Goal: Communication & Community: Answer question/provide support

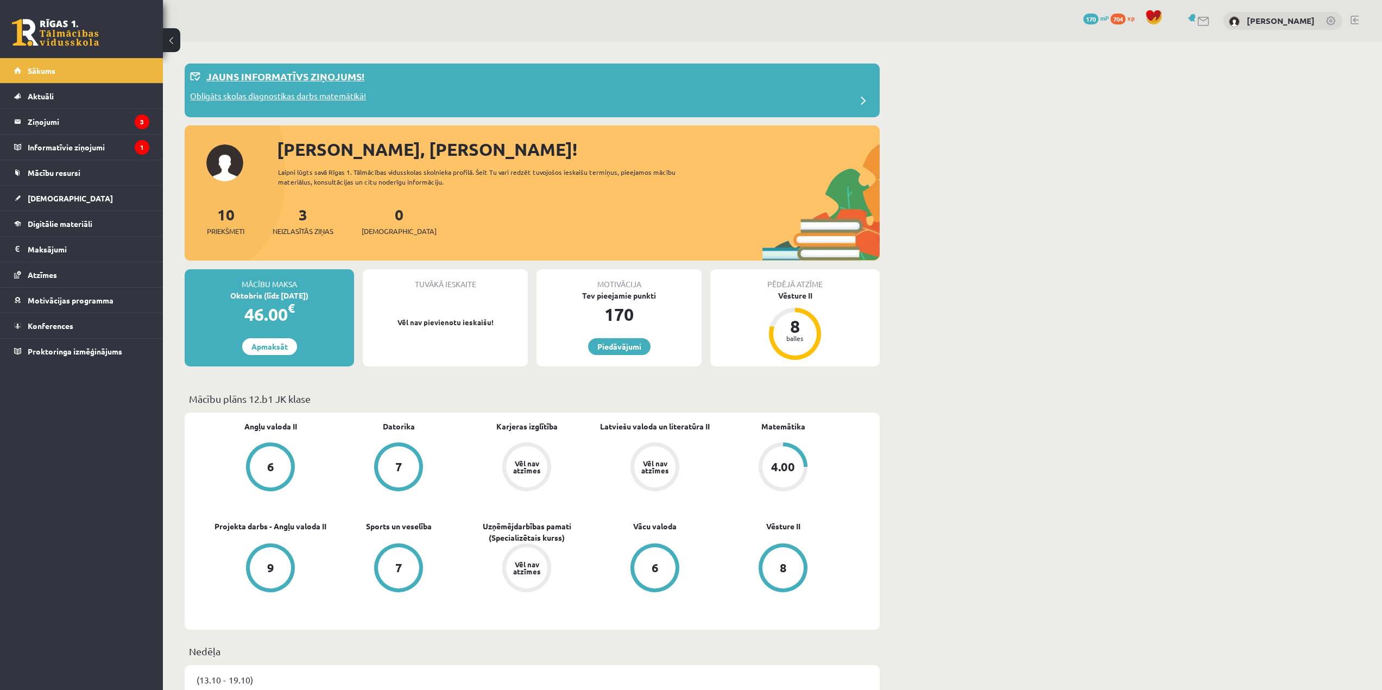
click at [302, 90] on p "Obligāts skolas diagnostikas darbs matemātikā!" at bounding box center [278, 97] width 176 height 15
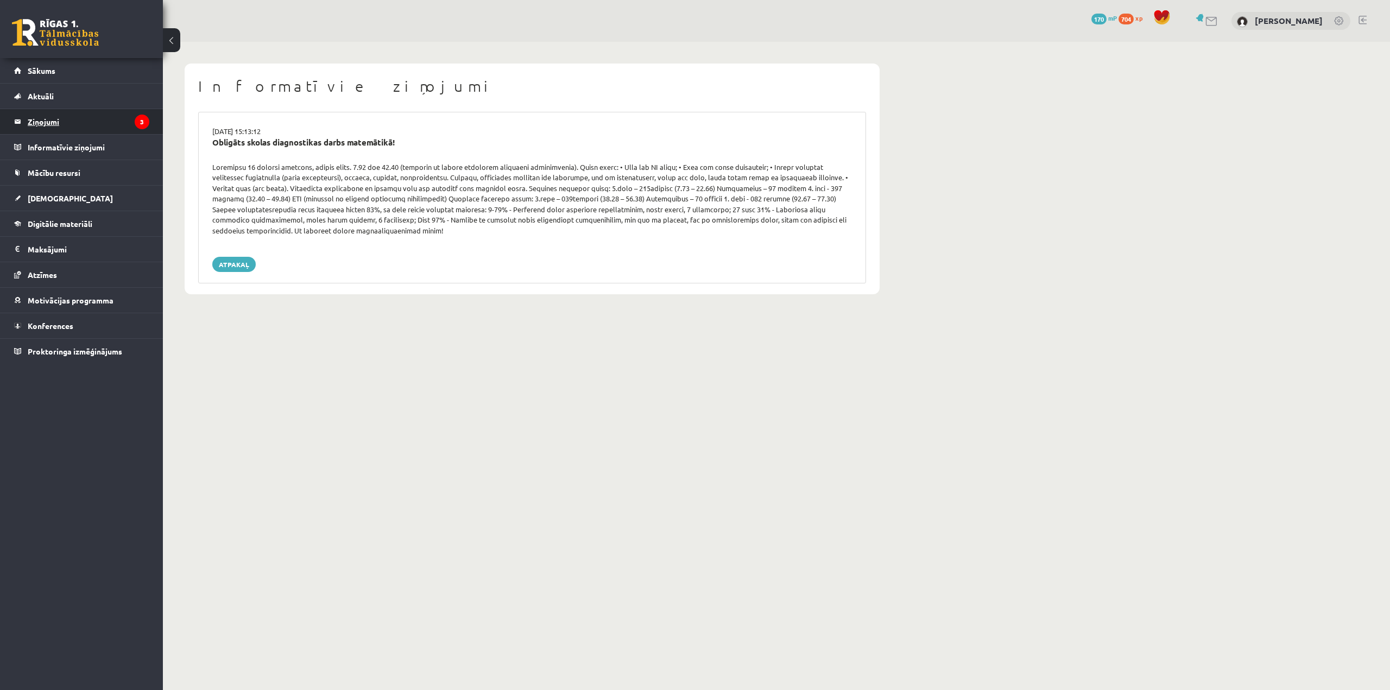
click at [93, 123] on legend "Ziņojumi 3" at bounding box center [89, 121] width 122 height 25
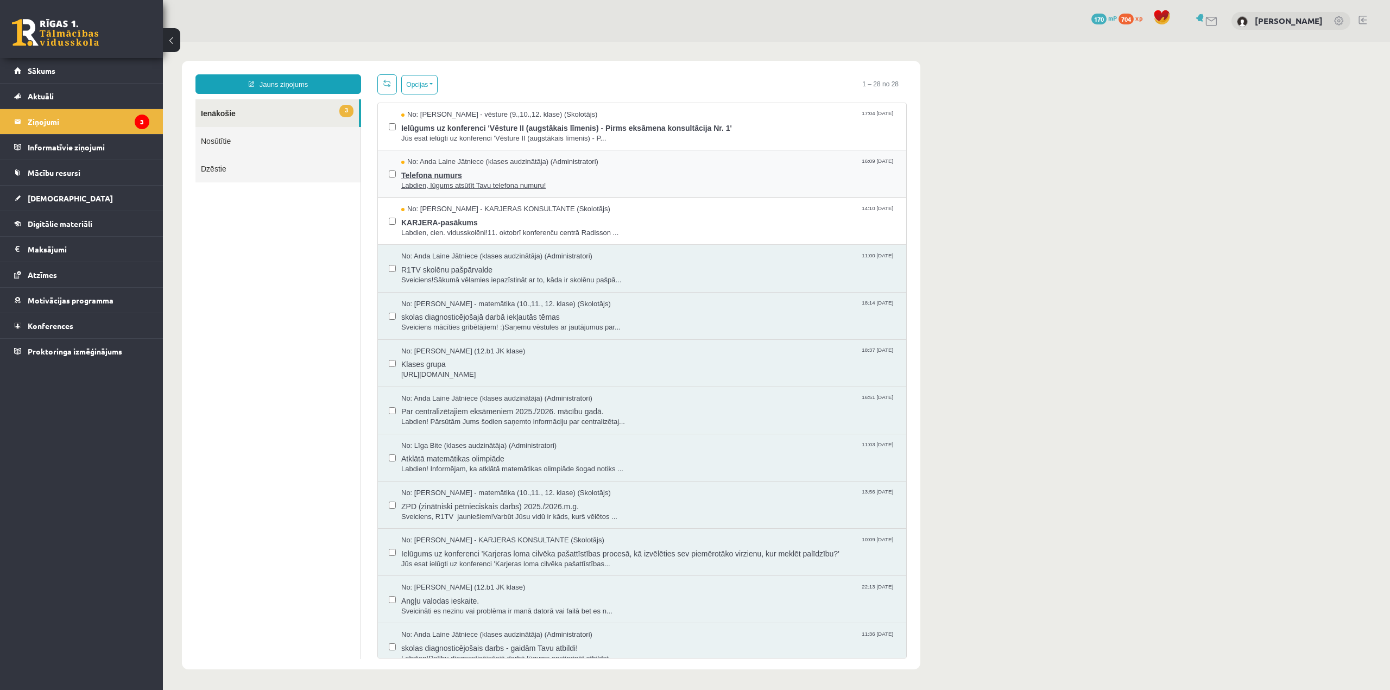
click at [437, 173] on span "Telefona numurs" at bounding box center [648, 174] width 494 height 14
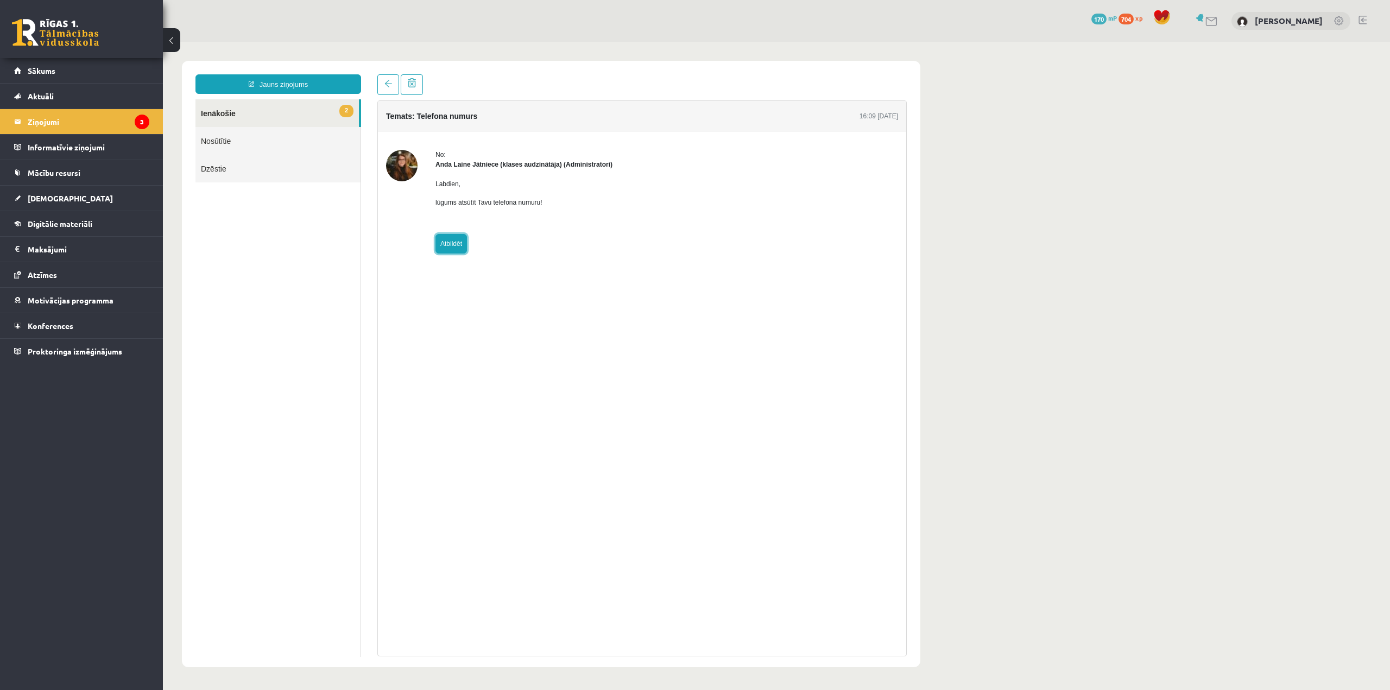
click at [452, 241] on link "Atbildēt" at bounding box center [450, 244] width 31 height 20
type input "**********"
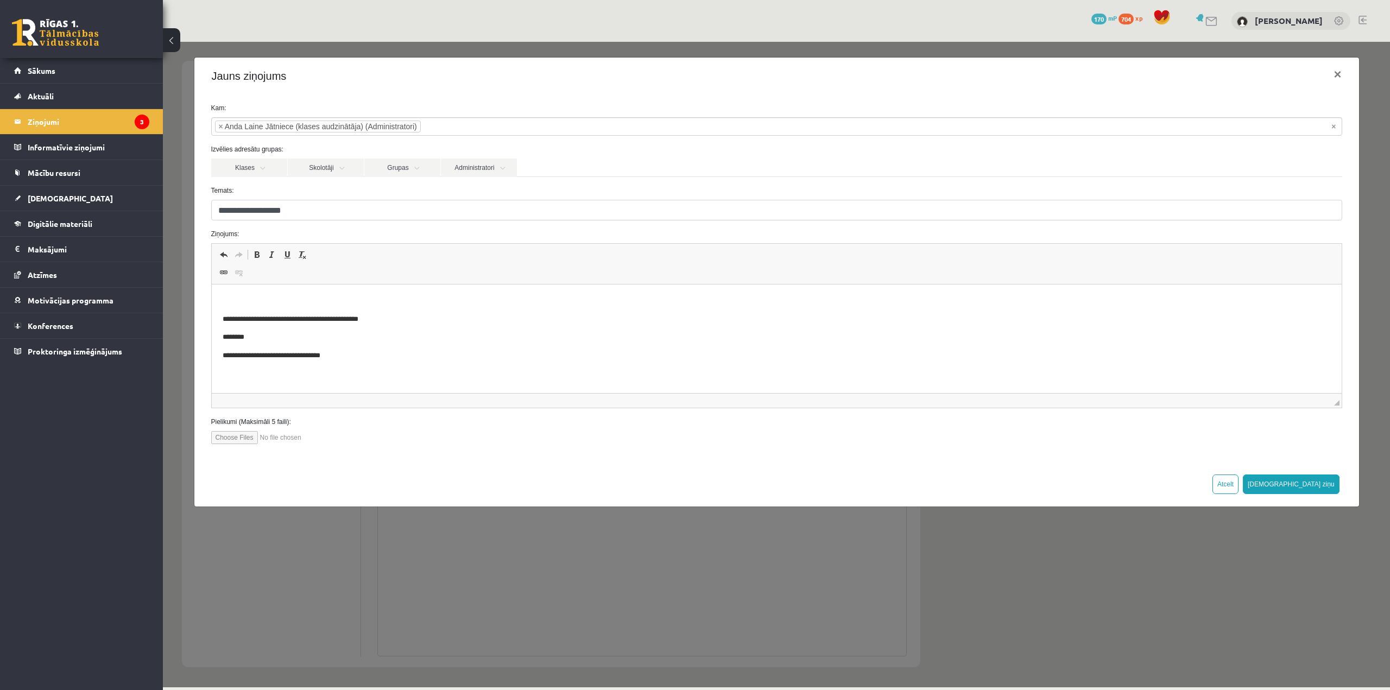
click at [281, 300] on p "Визуальный текстовый редактор, wiswyg-editor-47433804290160-1760452662-756" at bounding box center [776, 300] width 1108 height 11
click at [288, 313] on p "**********" at bounding box center [772, 323] width 1100 height 56
click at [276, 296] on p "**********" at bounding box center [772, 323] width 1100 height 56
click at [1327, 488] on button "Sūtīt ziņu" at bounding box center [1291, 485] width 97 height 20
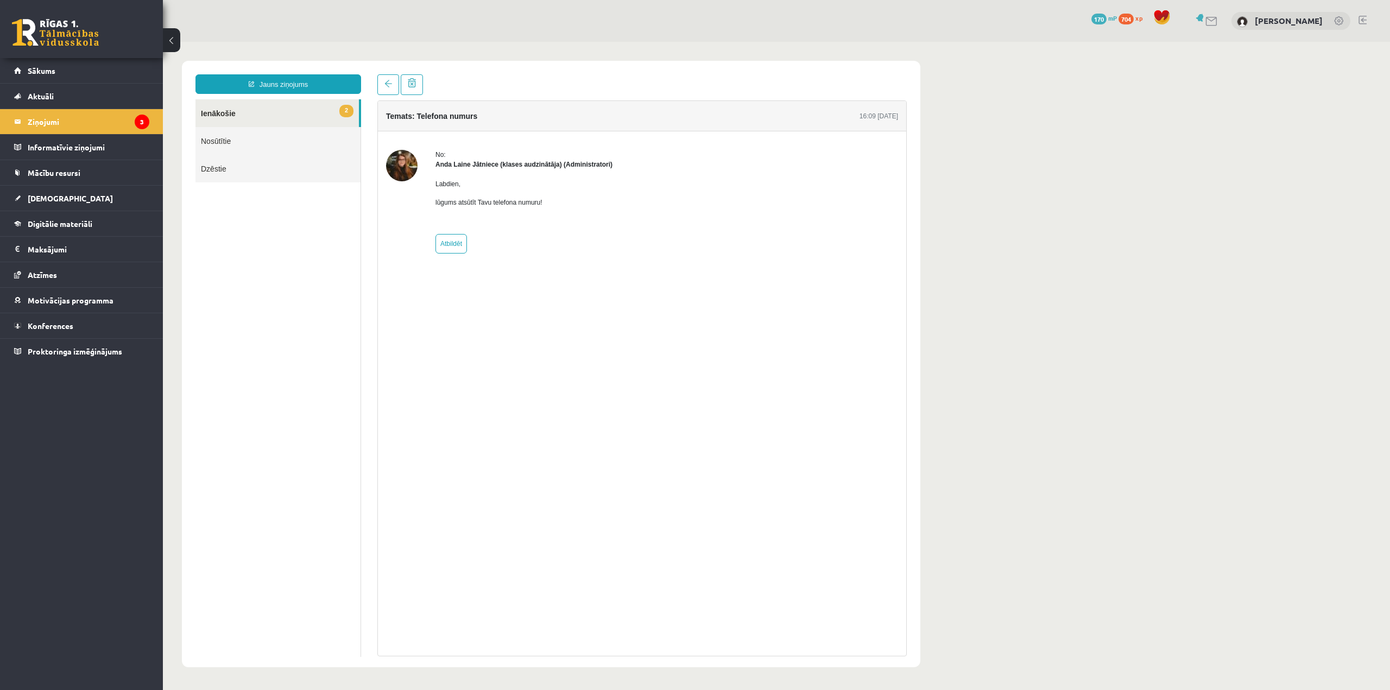
click at [251, 113] on link "2 Ienākošie" at bounding box center [276, 113] width 163 height 28
click at [81, 126] on legend "Ziņojumi 3" at bounding box center [89, 121] width 122 height 25
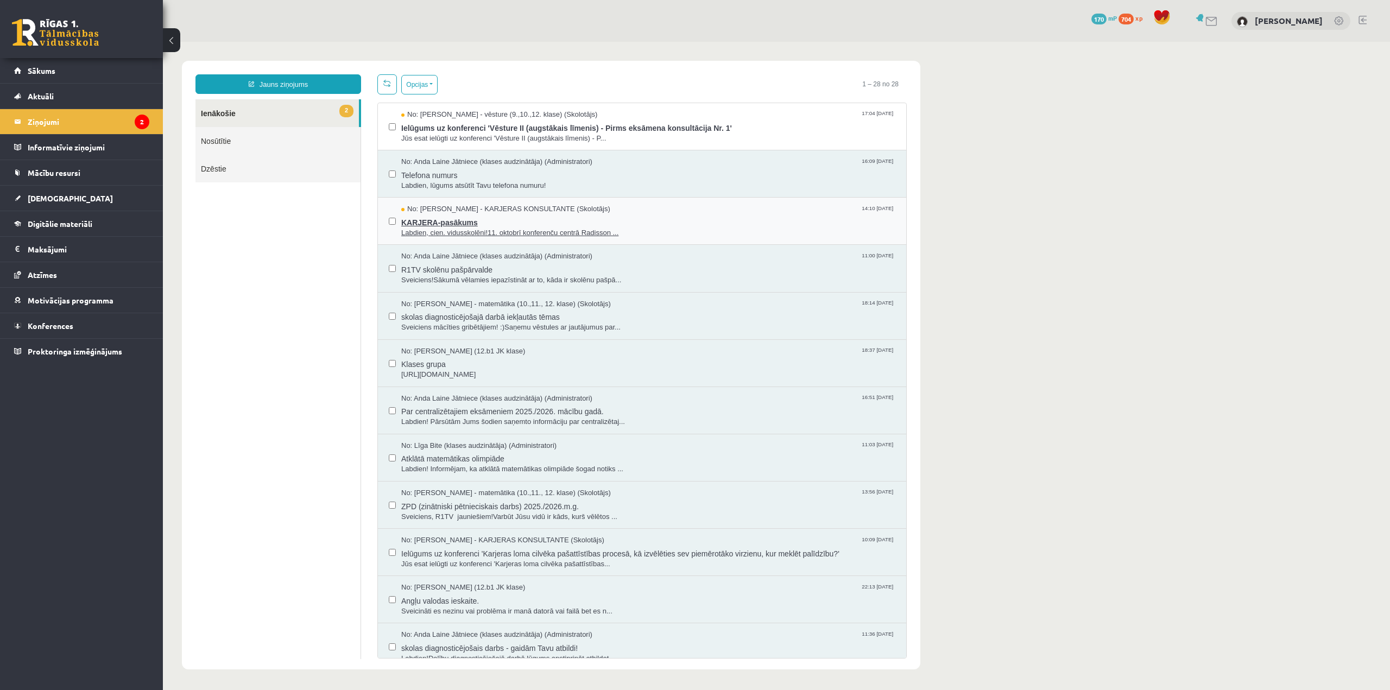
click at [446, 210] on span "No: Karīna Saveļjeva - KARJERAS KONSULTANTE (Skolotājs)" at bounding box center [505, 209] width 209 height 10
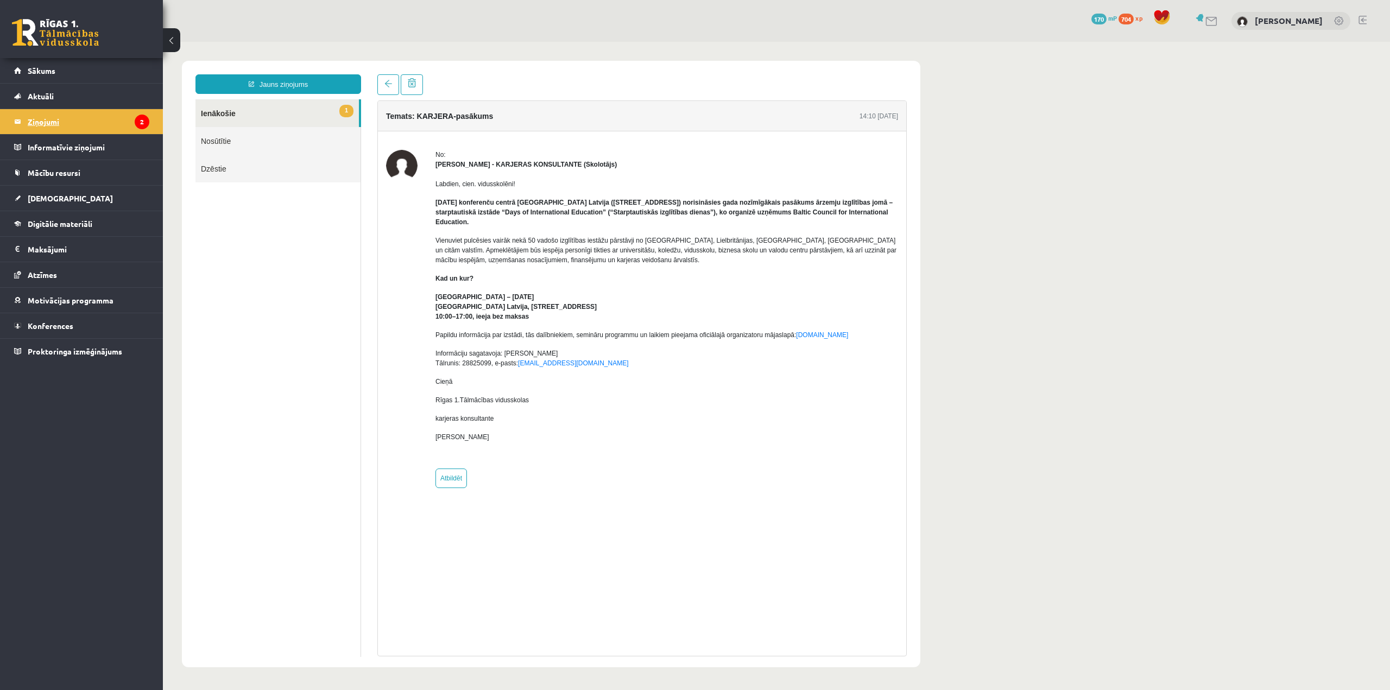
click at [103, 126] on legend "Ziņojumi 2" at bounding box center [89, 121] width 122 height 25
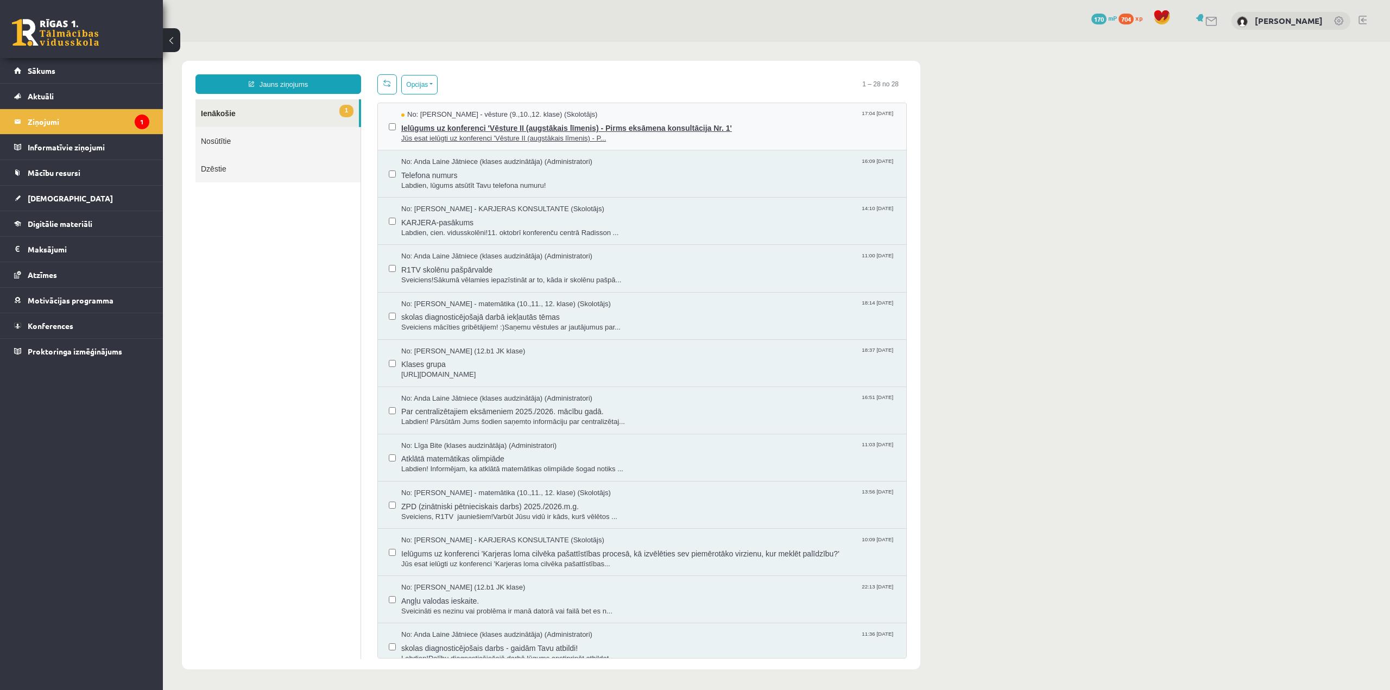
click at [483, 124] on span "Ielūgums uz konferenci 'Vēsture II (augstākais līmenis) - Pirms eksāmena konsul…" at bounding box center [648, 127] width 494 height 14
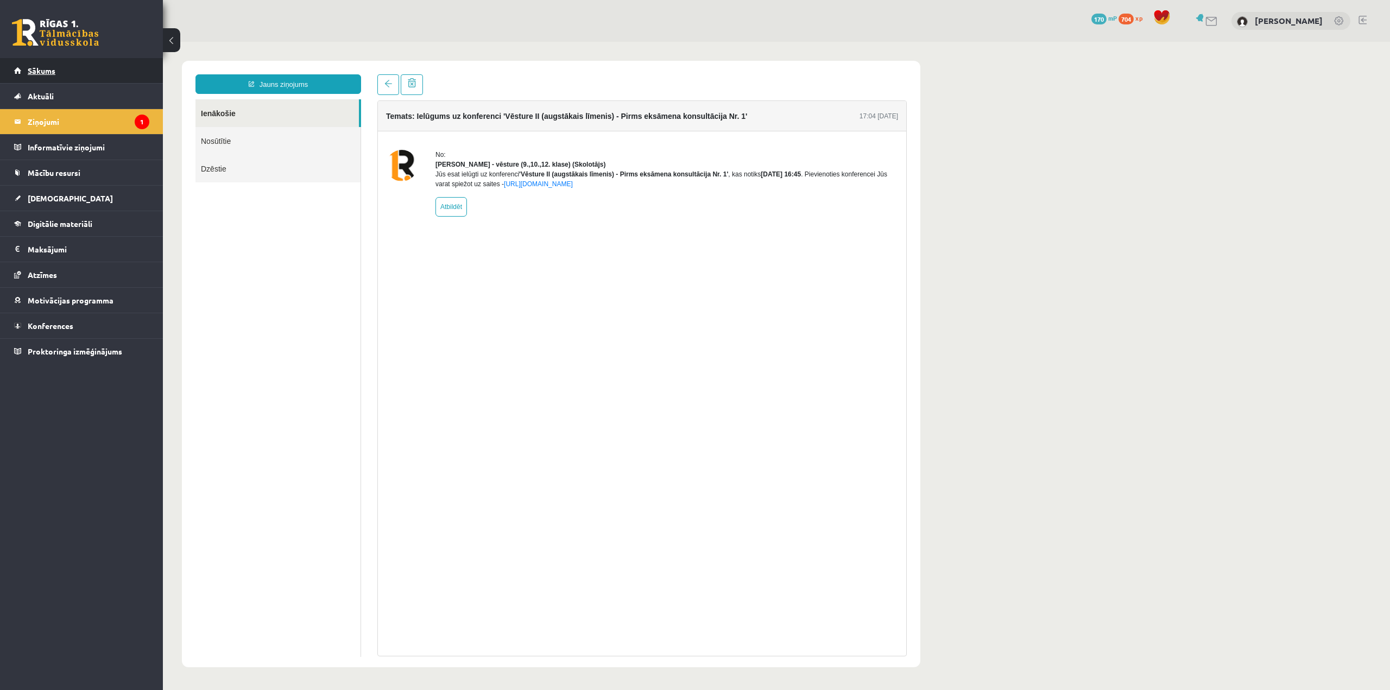
click at [83, 77] on link "Sākums" at bounding box center [81, 70] width 135 height 25
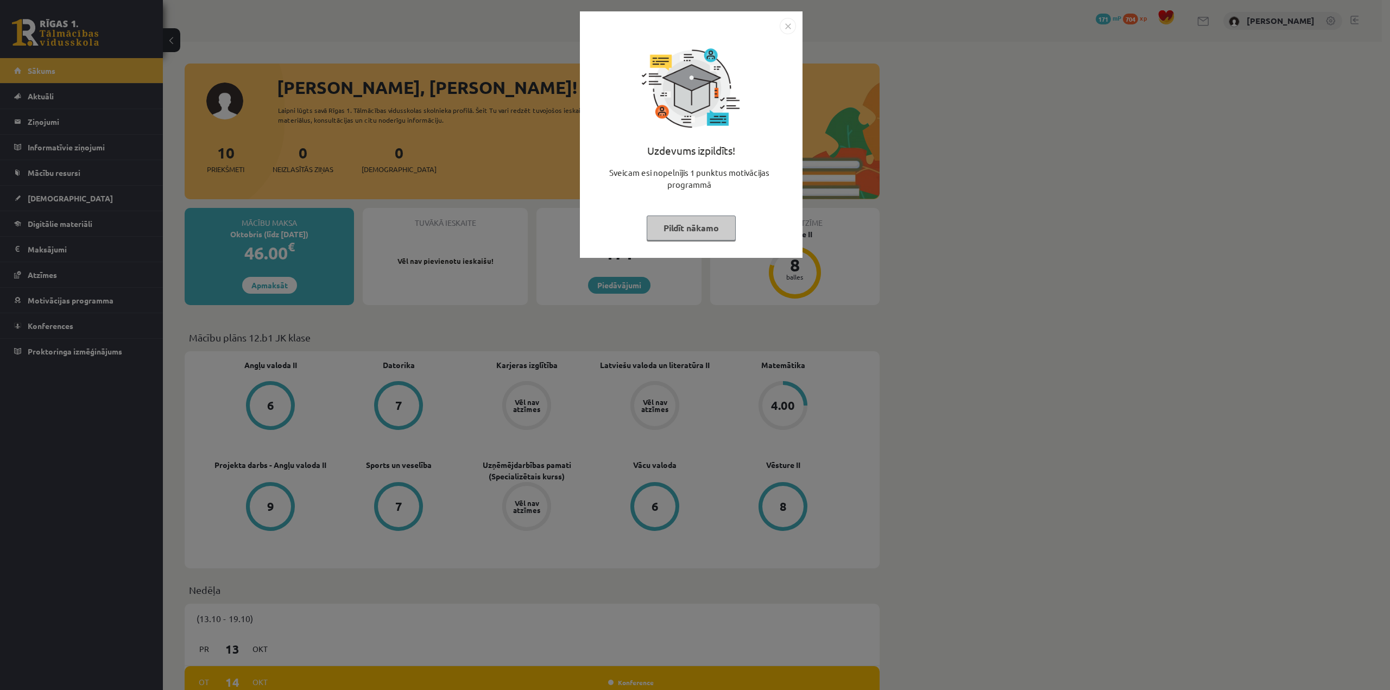
click at [793, 24] on img "Close" at bounding box center [788, 26] width 16 height 16
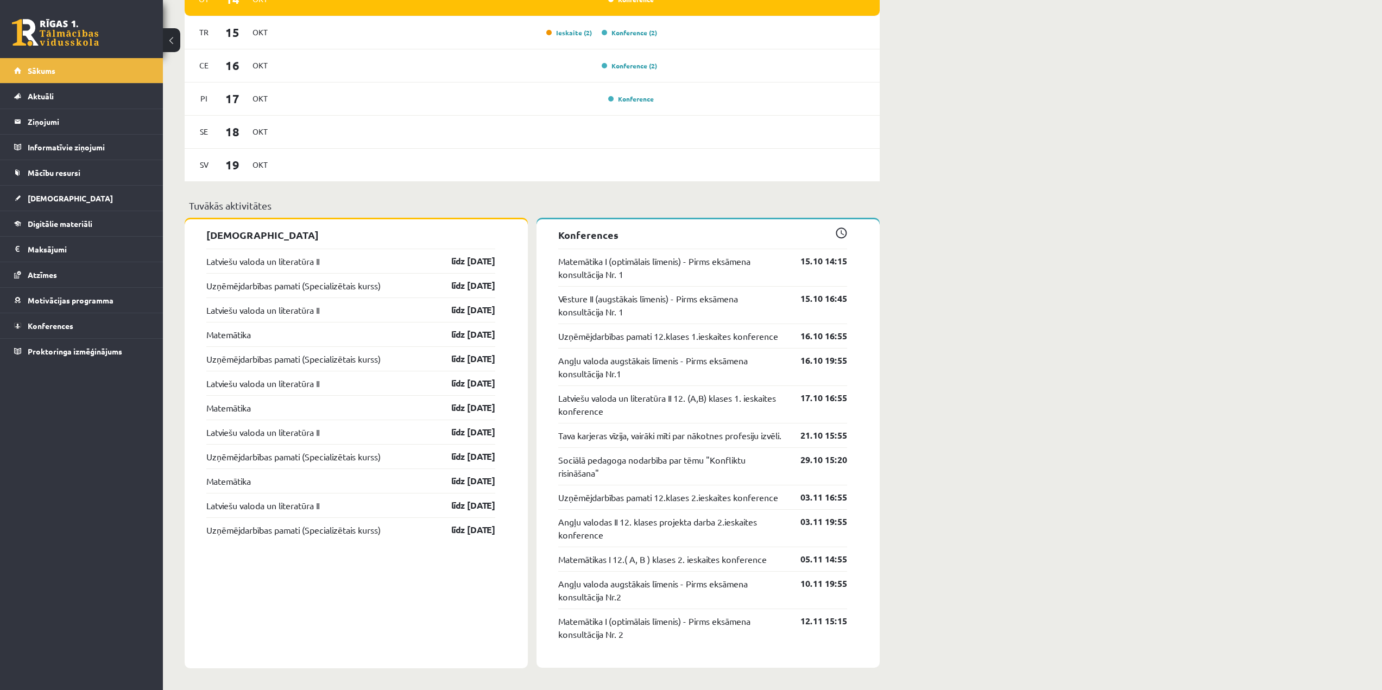
scroll to position [697, 0]
click at [75, 92] on link "Aktuāli" at bounding box center [81, 96] width 135 height 25
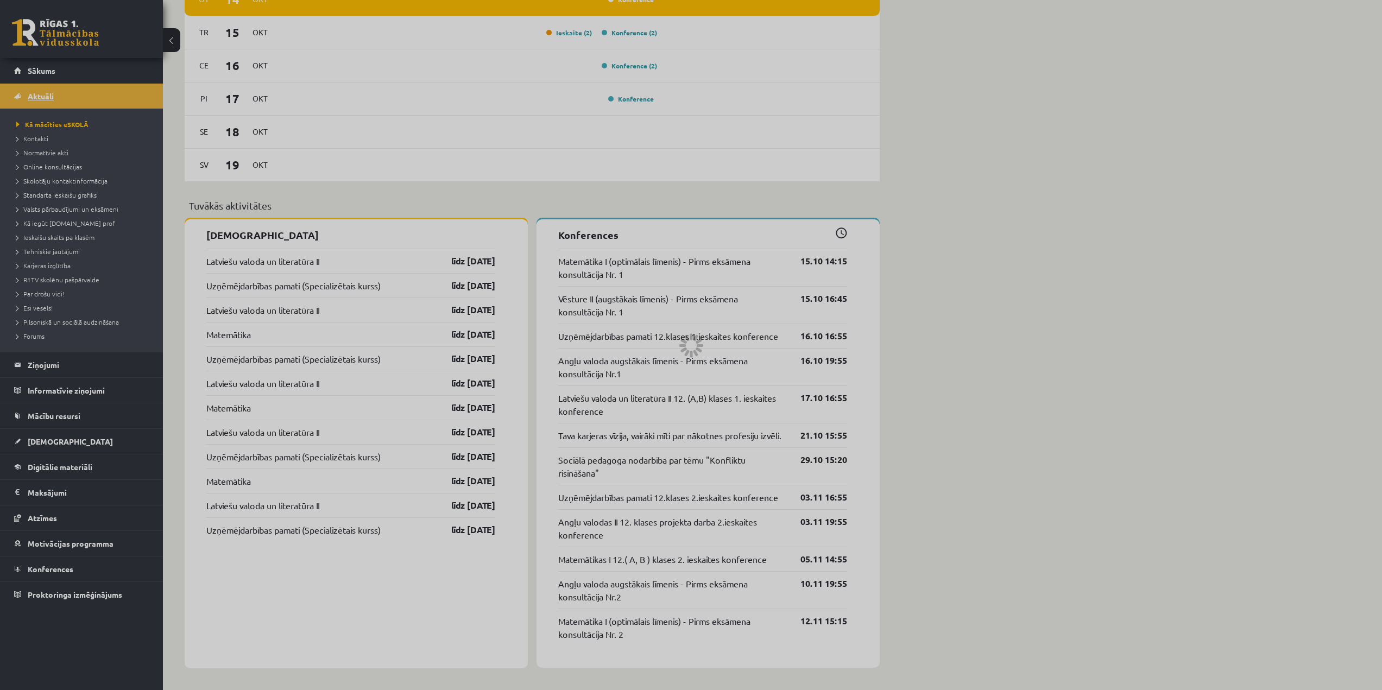
scroll to position [493, 0]
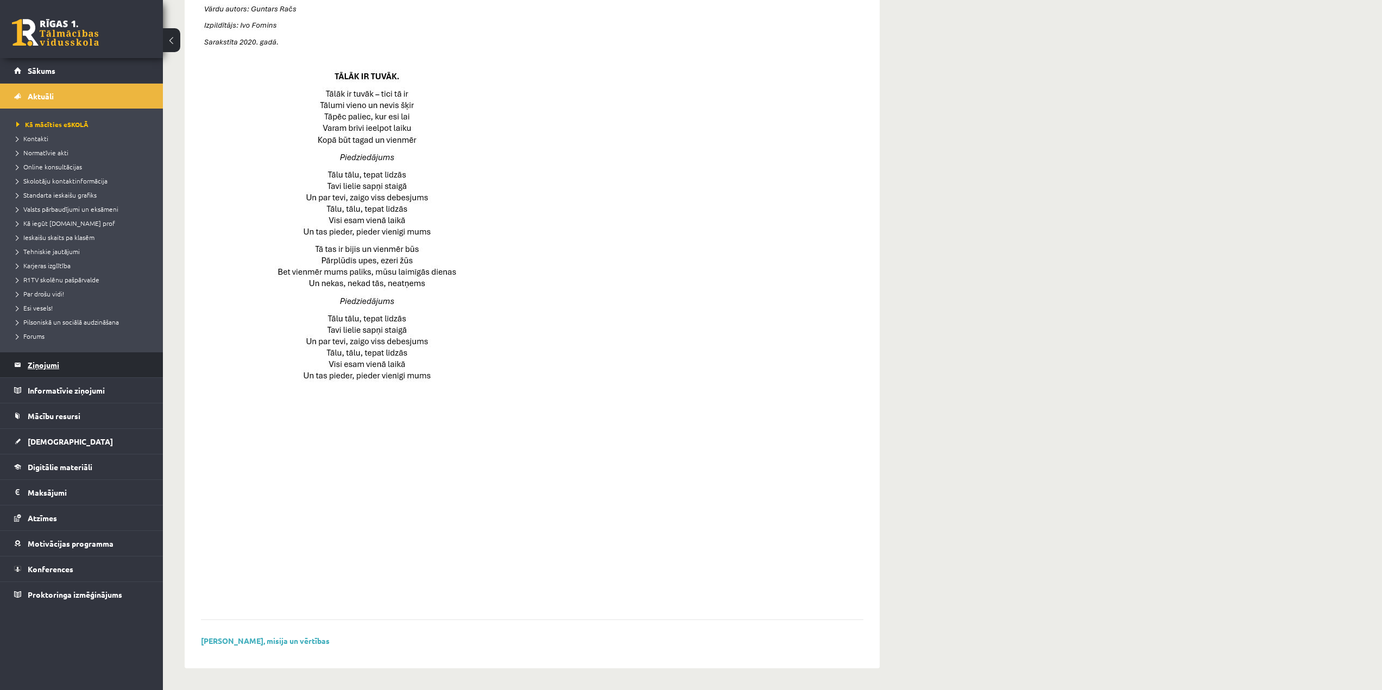
click at [54, 360] on legend "Ziņojumi 0" at bounding box center [89, 364] width 122 height 25
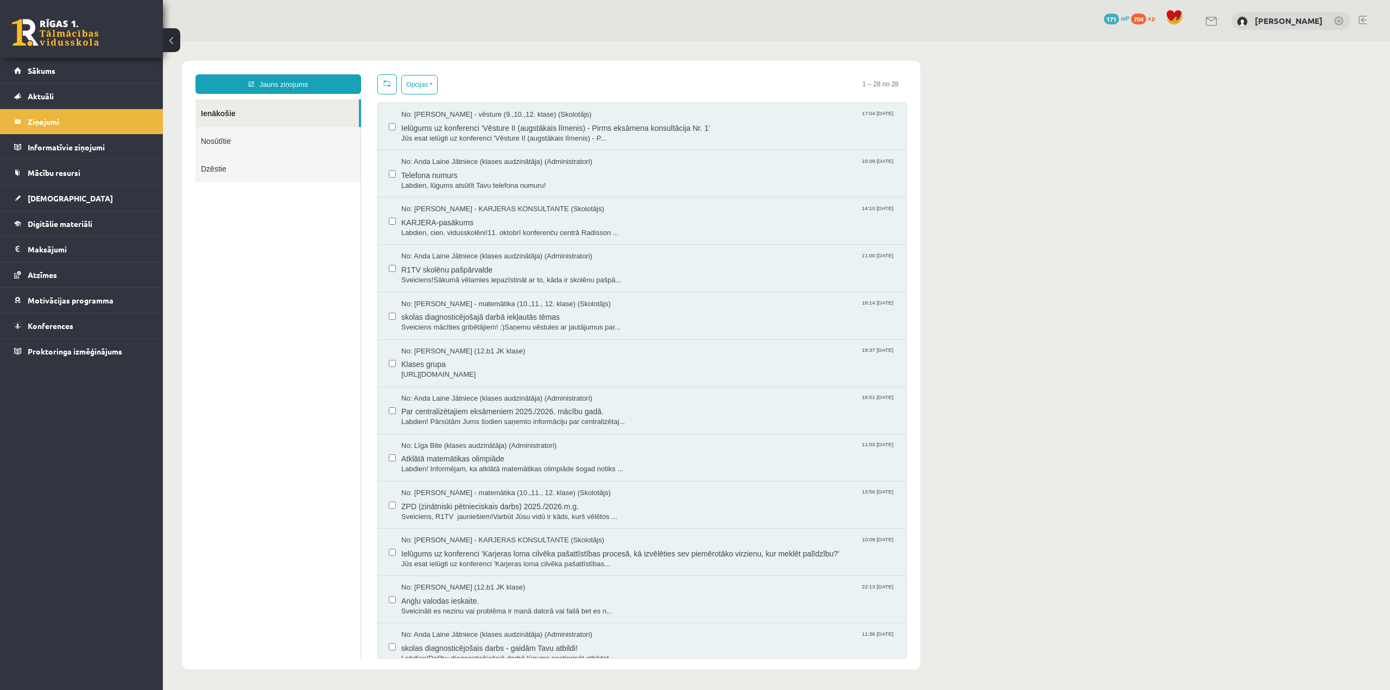
click at [40, 47] on div "0 Dāvanas 171 mP 704 xp" at bounding box center [81, 29] width 163 height 58
click at [39, 39] on link at bounding box center [55, 32] width 87 height 27
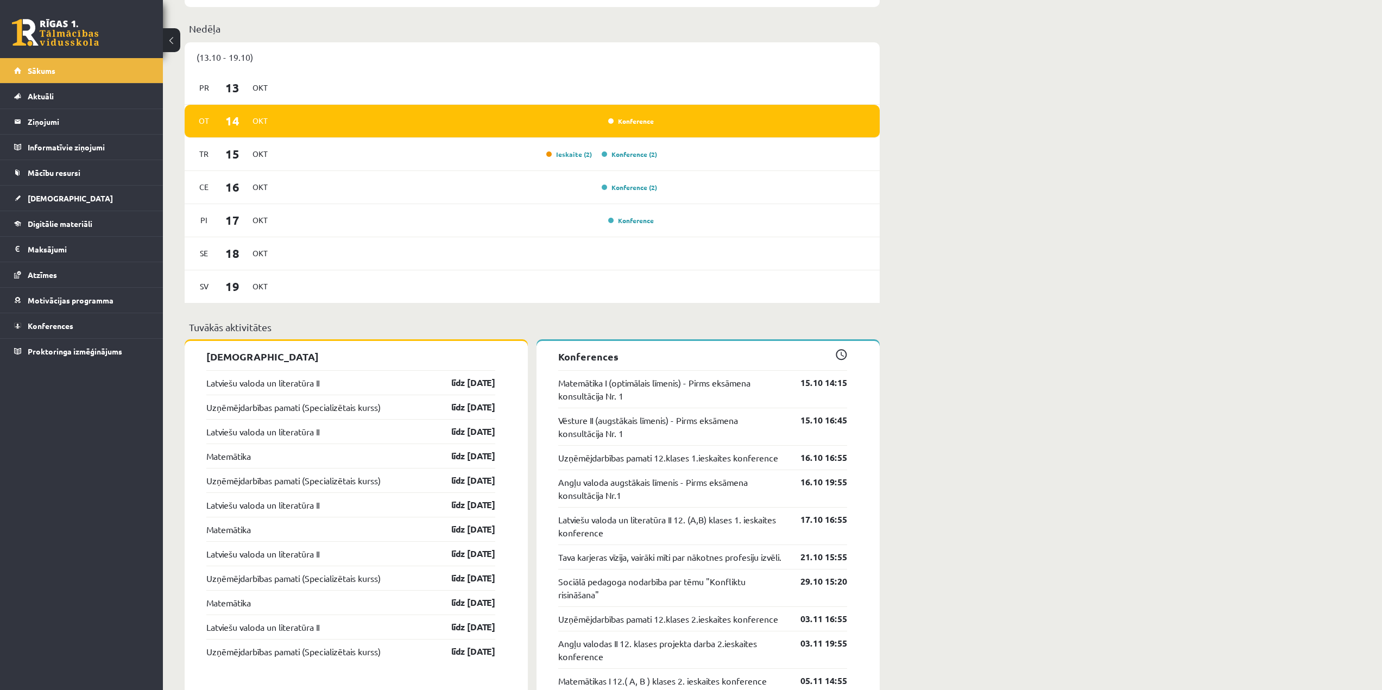
scroll to position [317, 0]
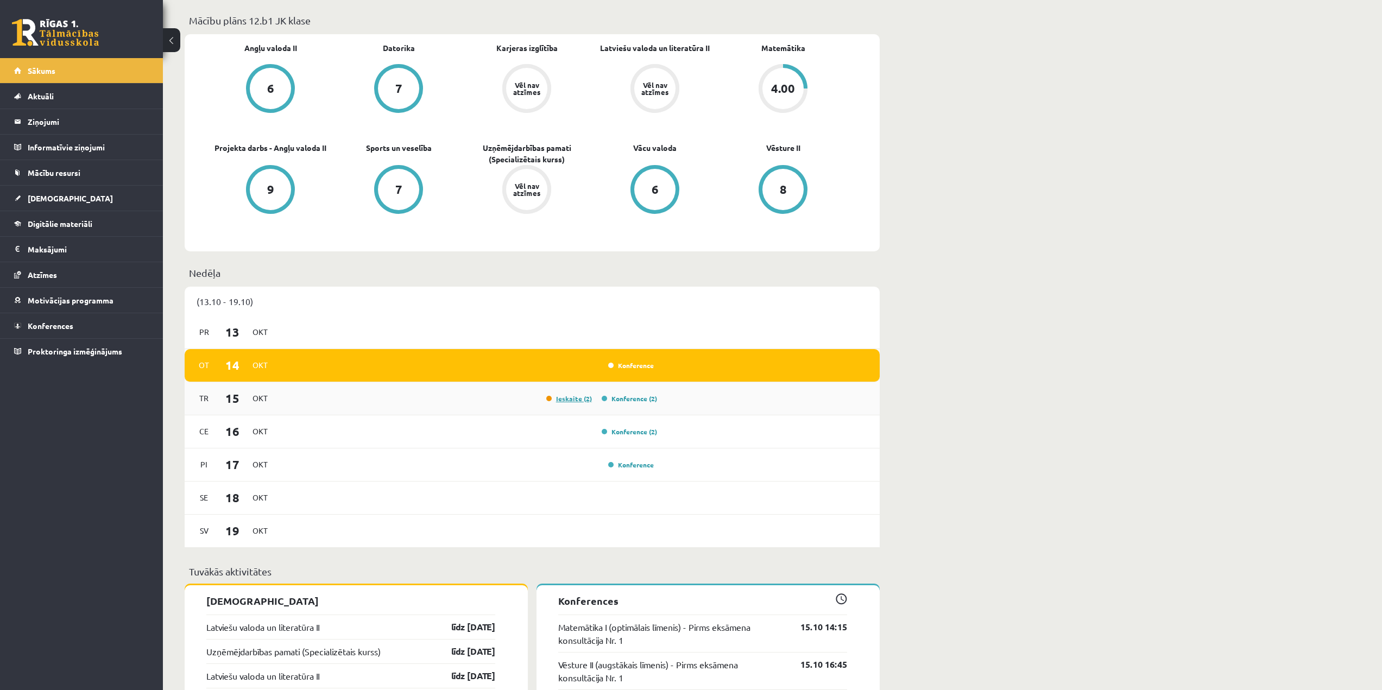
click at [571, 401] on link "Ieskaite (2)" at bounding box center [569, 398] width 46 height 9
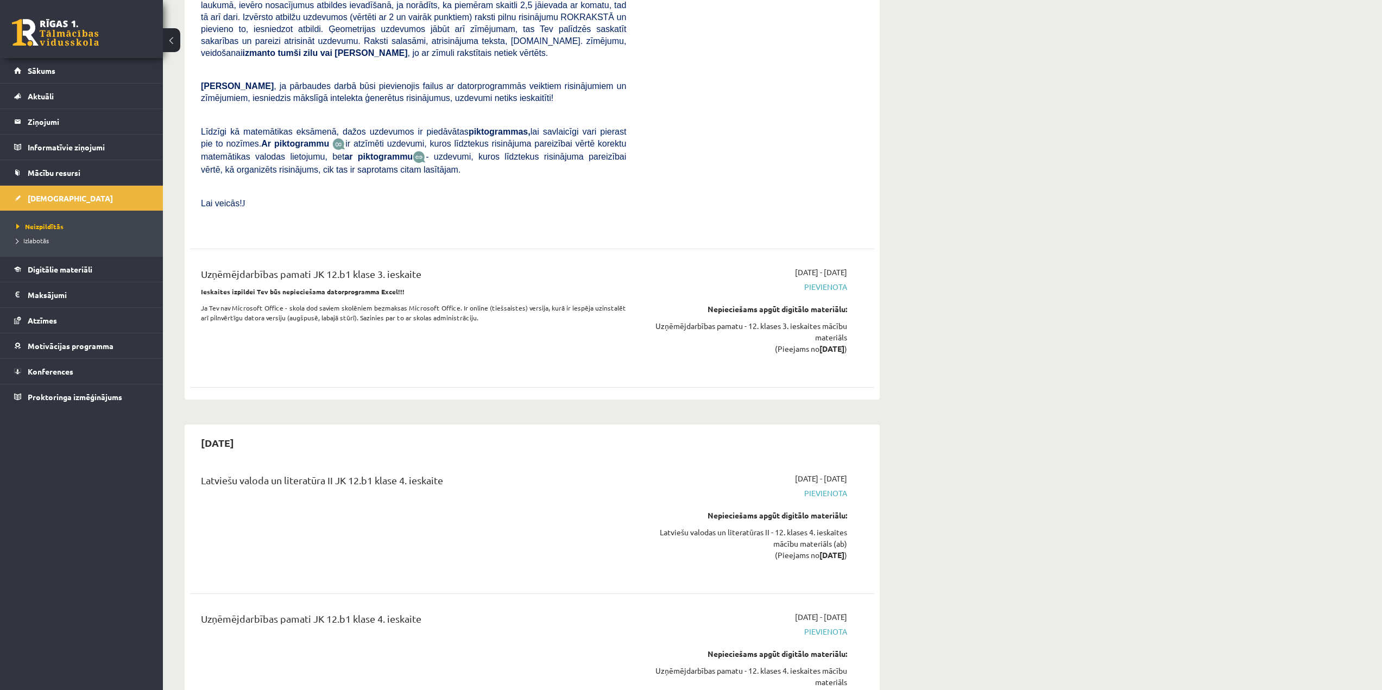
scroll to position [2265, 0]
click at [71, 69] on link "Sākums" at bounding box center [81, 70] width 135 height 25
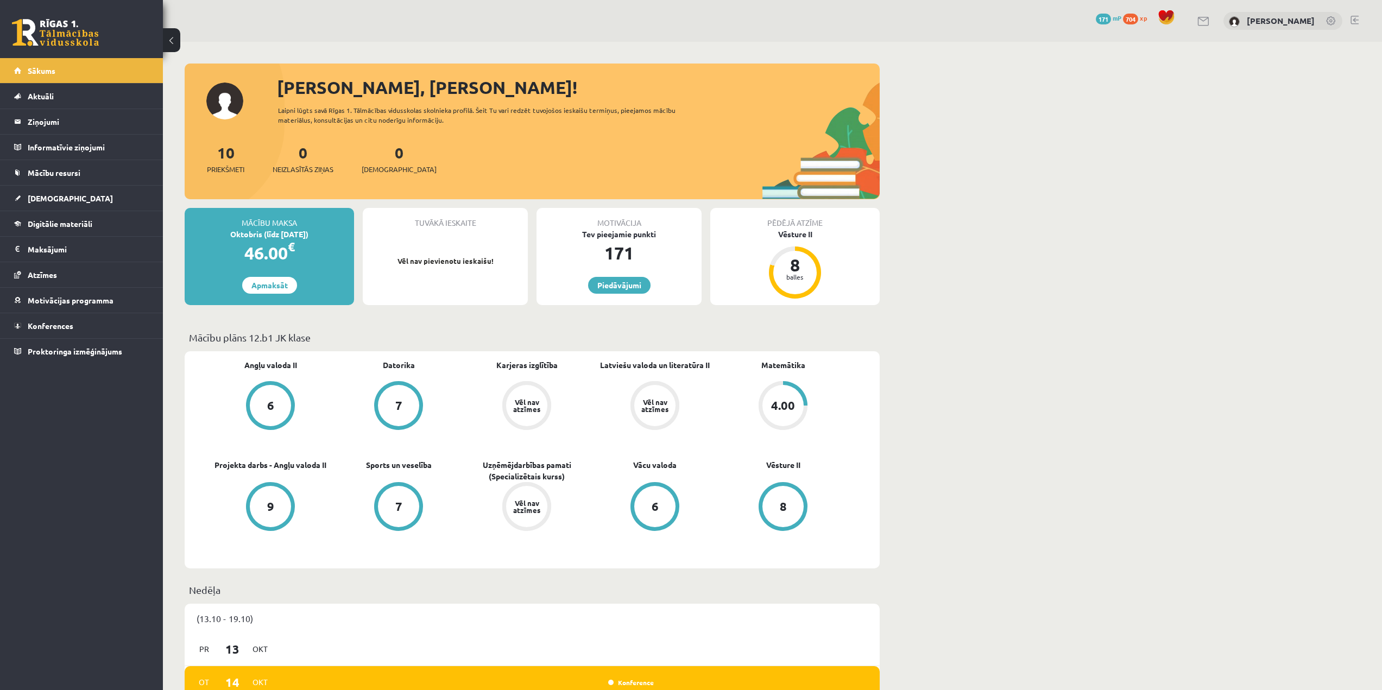
click at [226, 162] on div "10 Priekšmeti" at bounding box center [225, 158] width 37 height 34
click at [225, 155] on link "10 Priekšmeti" at bounding box center [225, 159] width 37 height 32
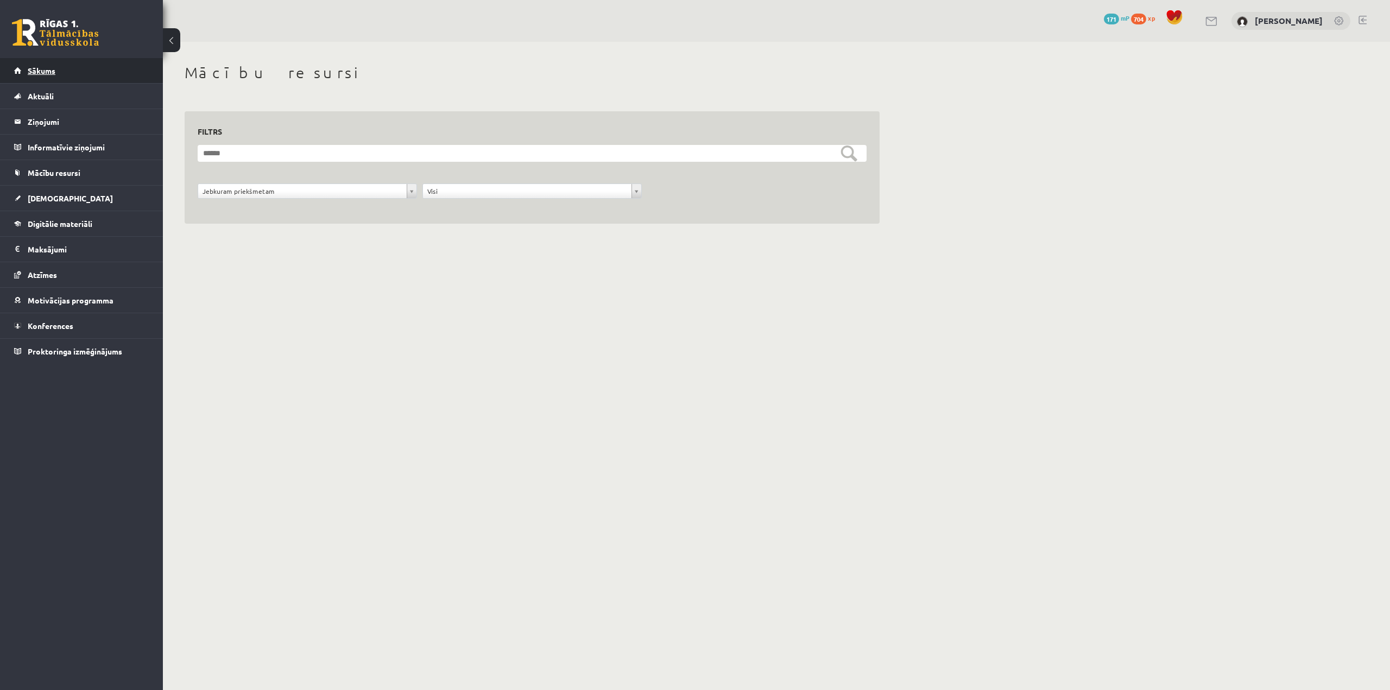
click at [50, 80] on link "Sākums" at bounding box center [81, 70] width 135 height 25
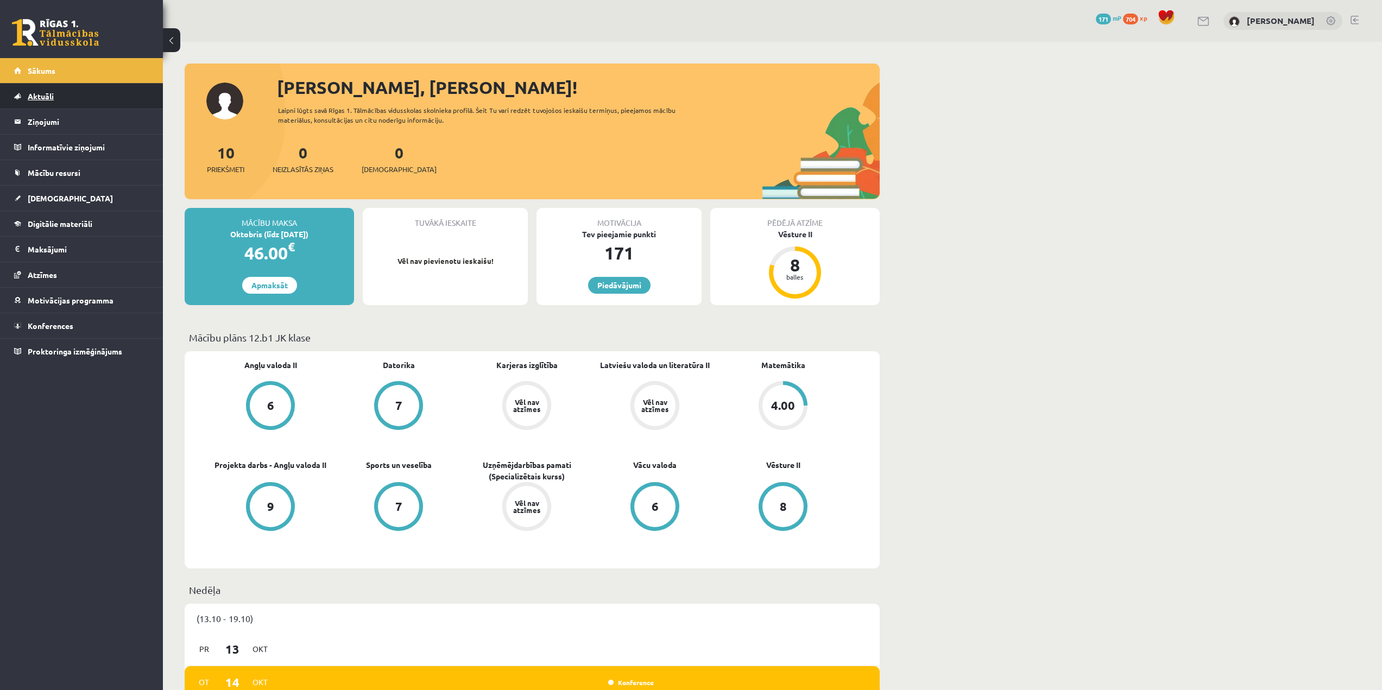
click at [58, 92] on link "Aktuāli" at bounding box center [81, 96] width 135 height 25
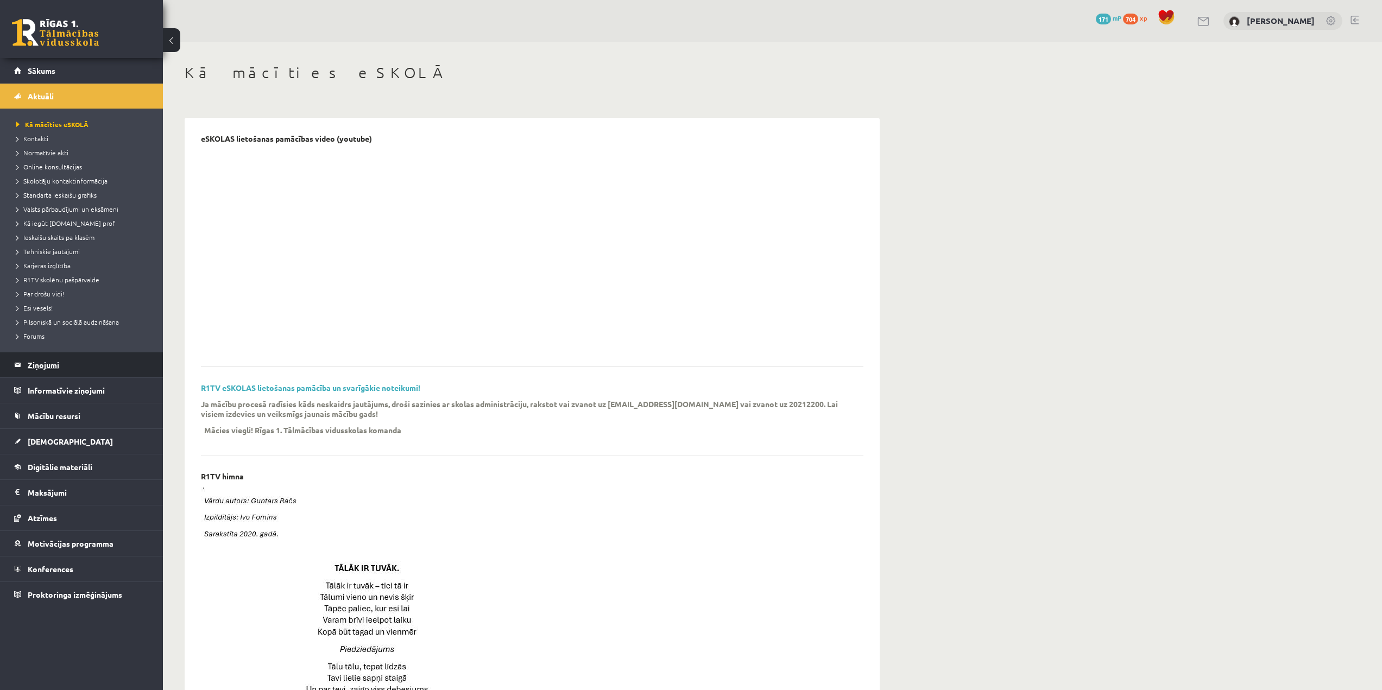
click at [60, 367] on legend "Ziņojumi 0" at bounding box center [89, 364] width 122 height 25
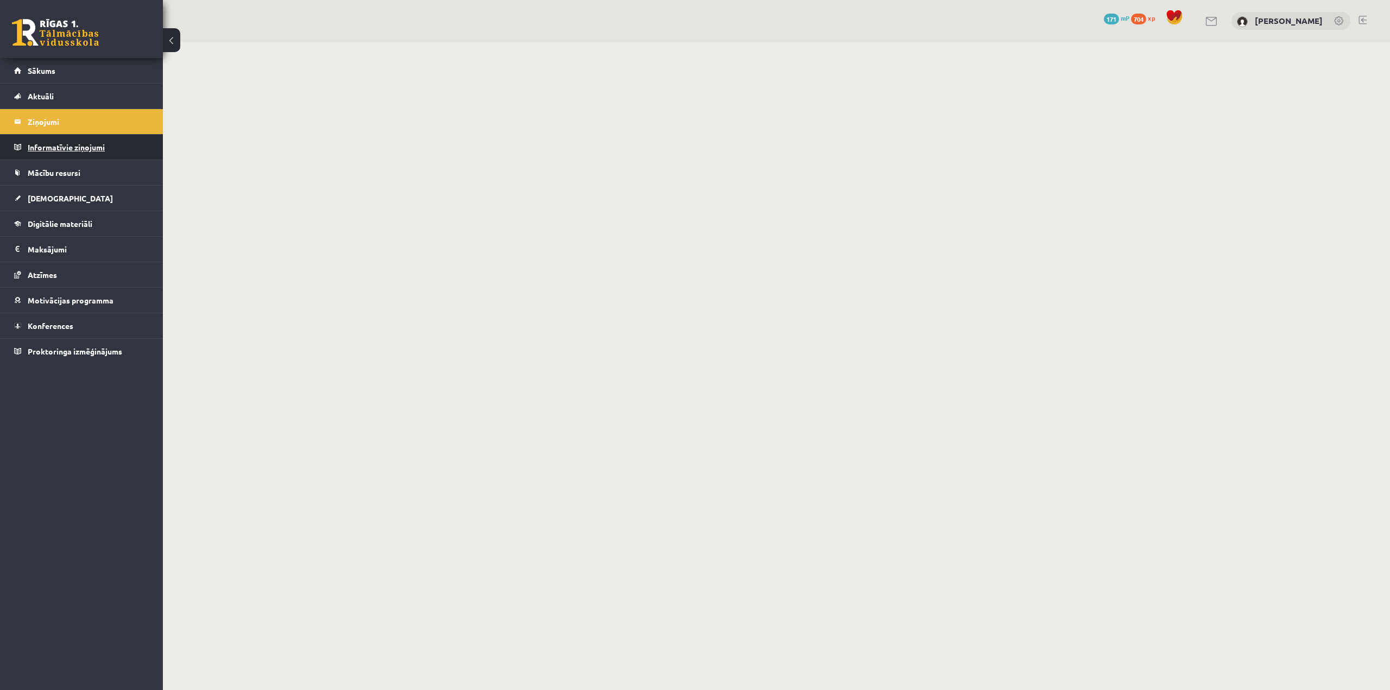
click at [85, 153] on legend "Informatīvie ziņojumi 0" at bounding box center [89, 147] width 122 height 25
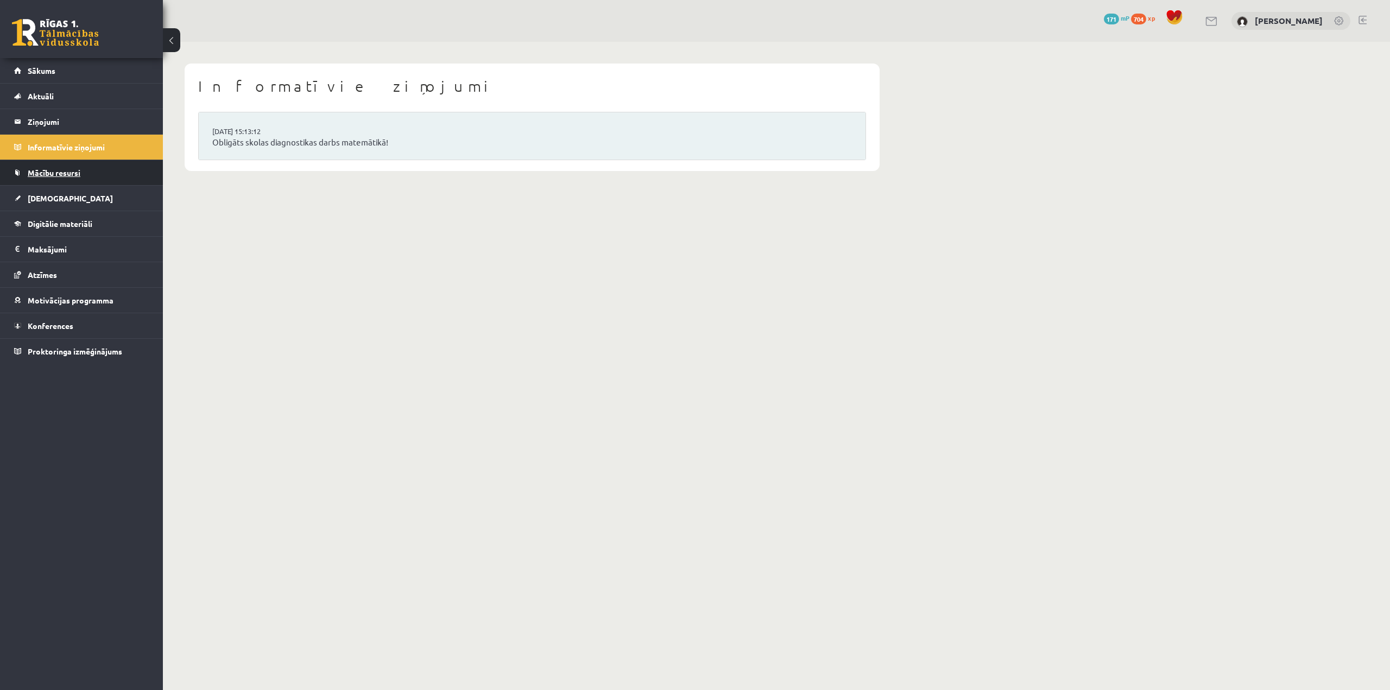
click at [86, 171] on link "Mācību resursi" at bounding box center [81, 172] width 135 height 25
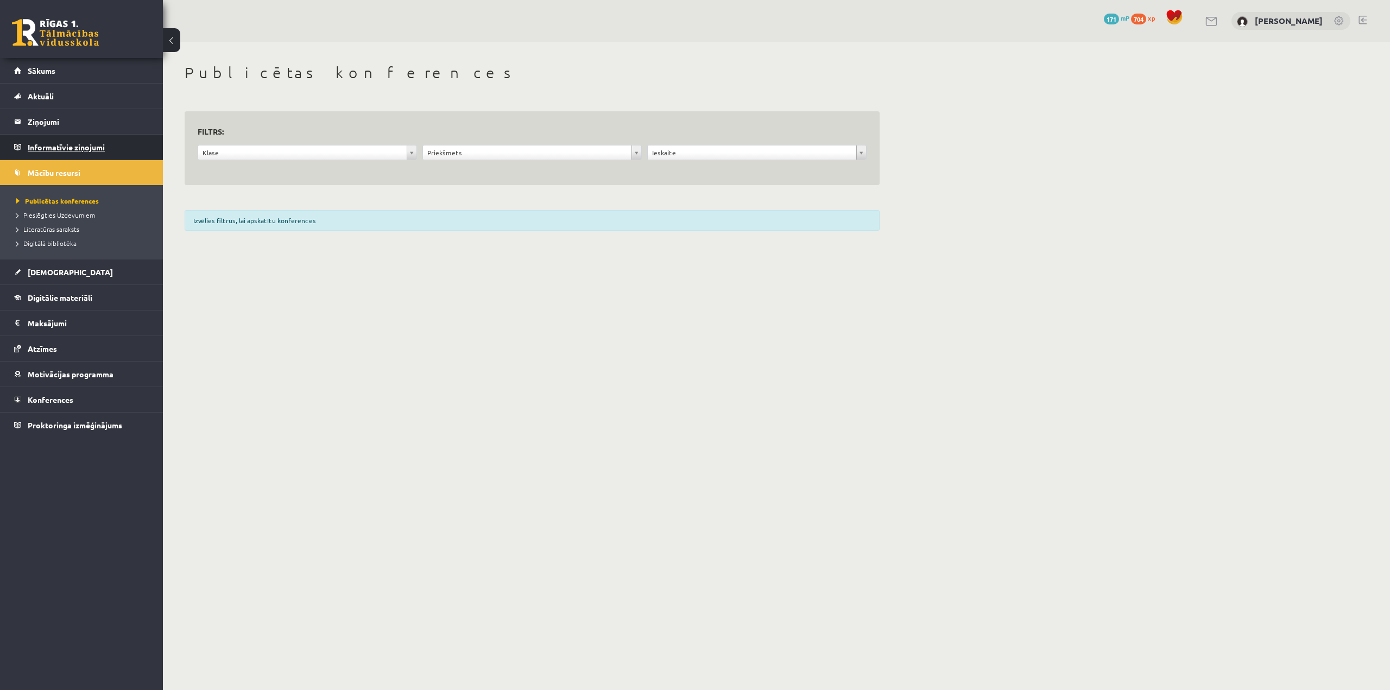
click at [87, 149] on legend "Informatīvie ziņojumi 0" at bounding box center [89, 147] width 122 height 25
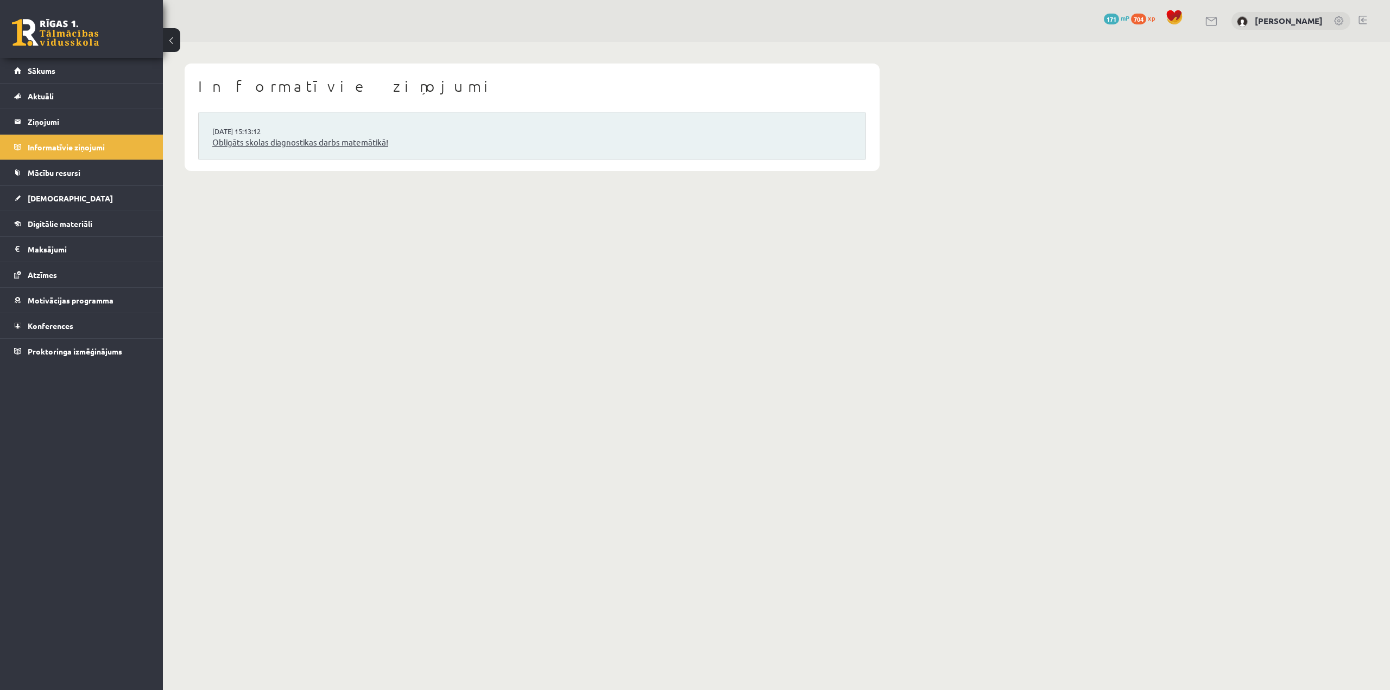
click at [257, 147] on link "Obligāts skolas diagnostikas darbs matemātikā!" at bounding box center [532, 142] width 640 height 12
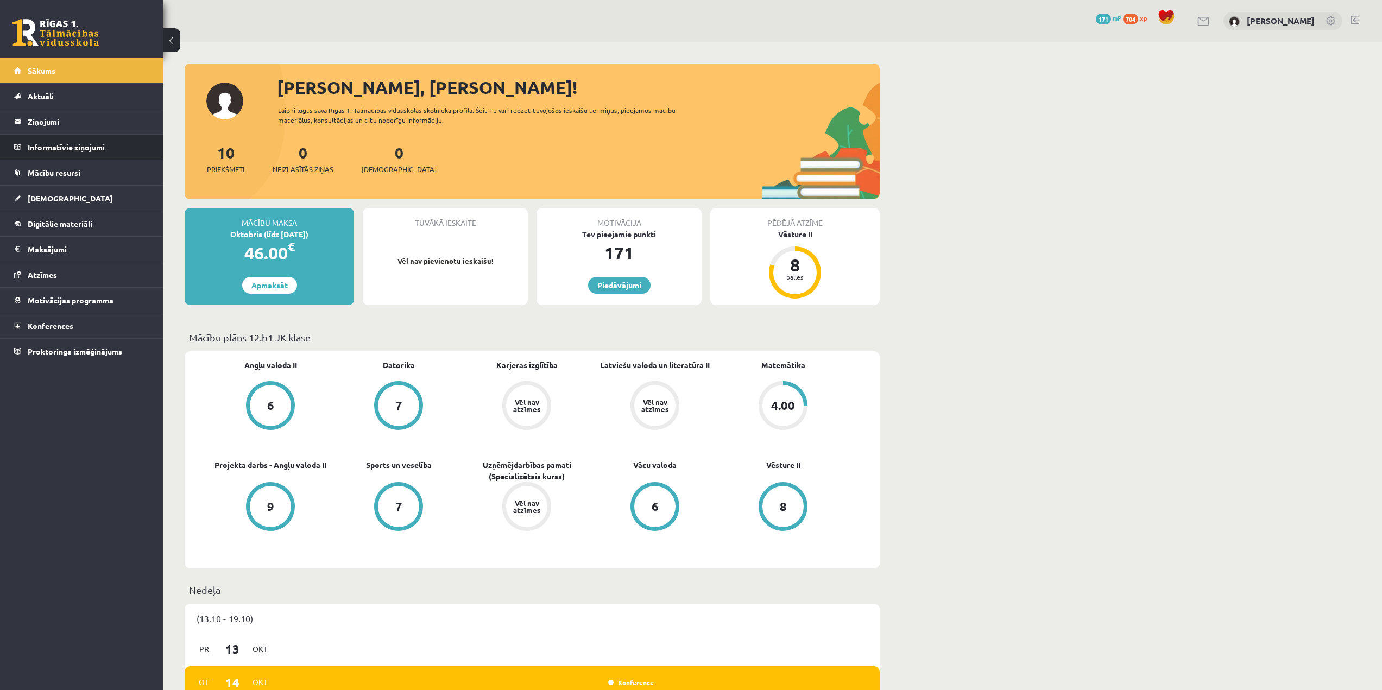
click at [74, 148] on legend "Informatīvie ziņojumi 0" at bounding box center [89, 147] width 122 height 25
